Goal: Task Accomplishment & Management: Complete application form

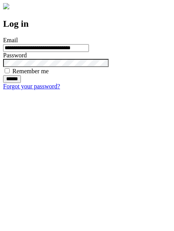
type input "**********"
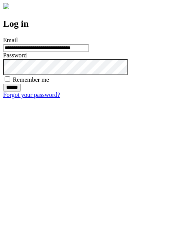
click at [21, 91] on input "******" at bounding box center [12, 88] width 18 height 8
